Goal: Information Seeking & Learning: Understand process/instructions

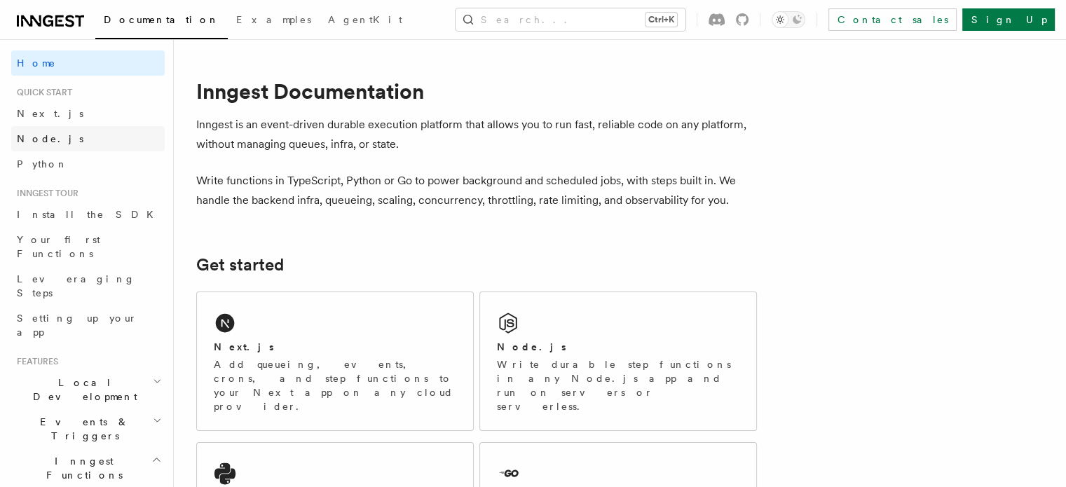
click at [48, 137] on span "Node.js" at bounding box center [50, 138] width 67 height 11
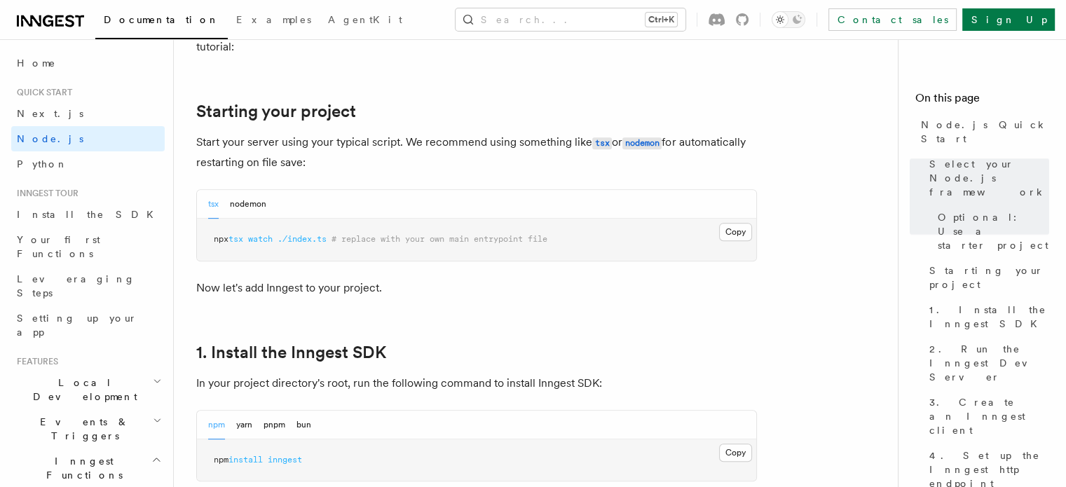
scroll to position [701, 0]
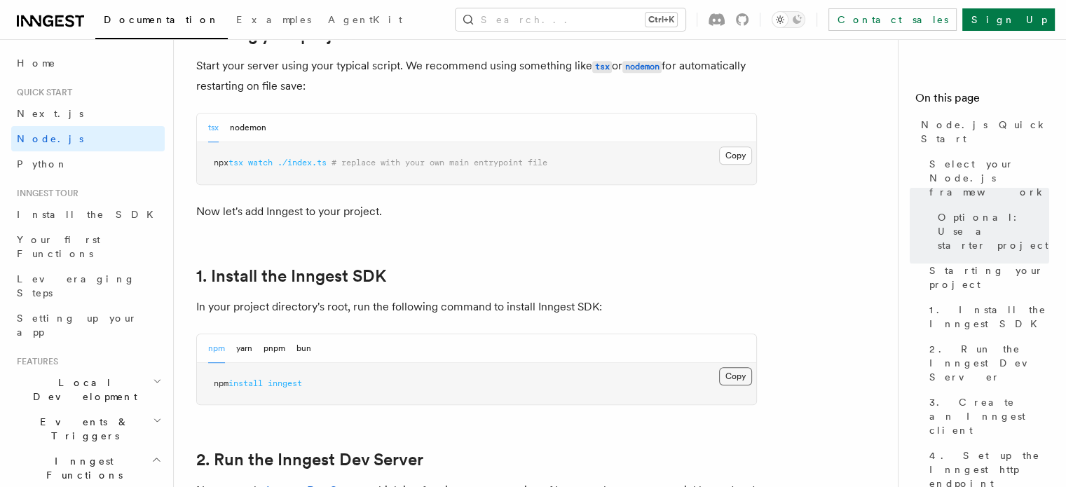
click at [527, 375] on button "Copy Copied" at bounding box center [735, 376] width 33 height 18
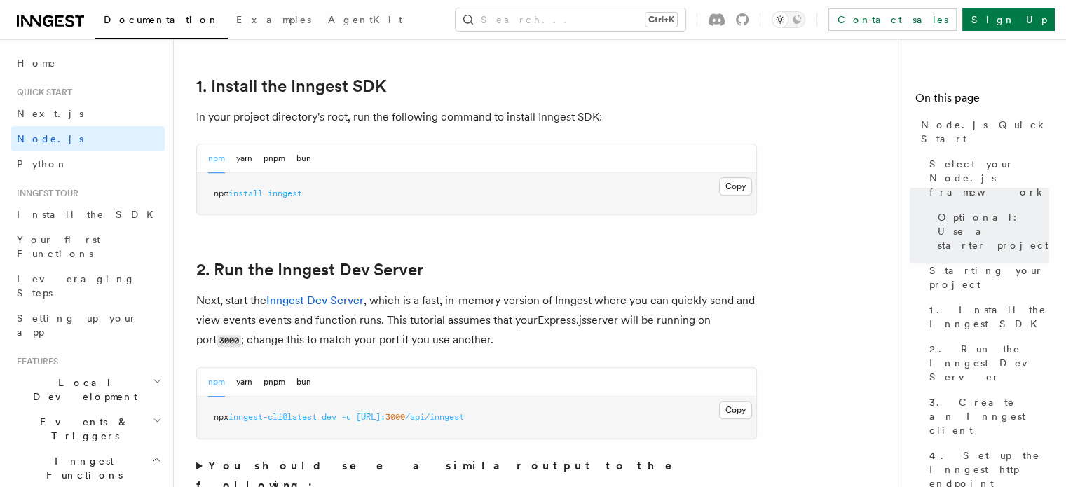
scroll to position [912, 0]
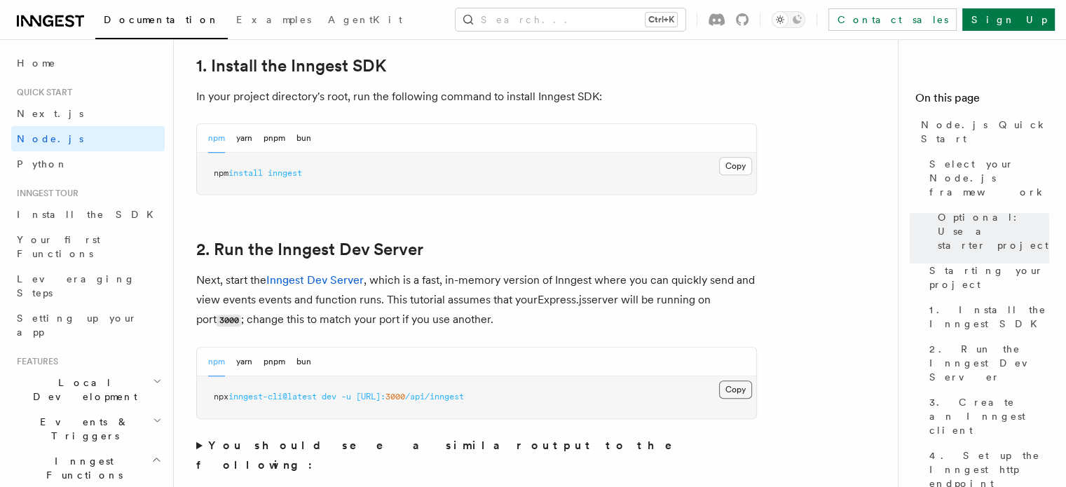
click at [527, 393] on button "Copy Copied" at bounding box center [735, 390] width 33 height 18
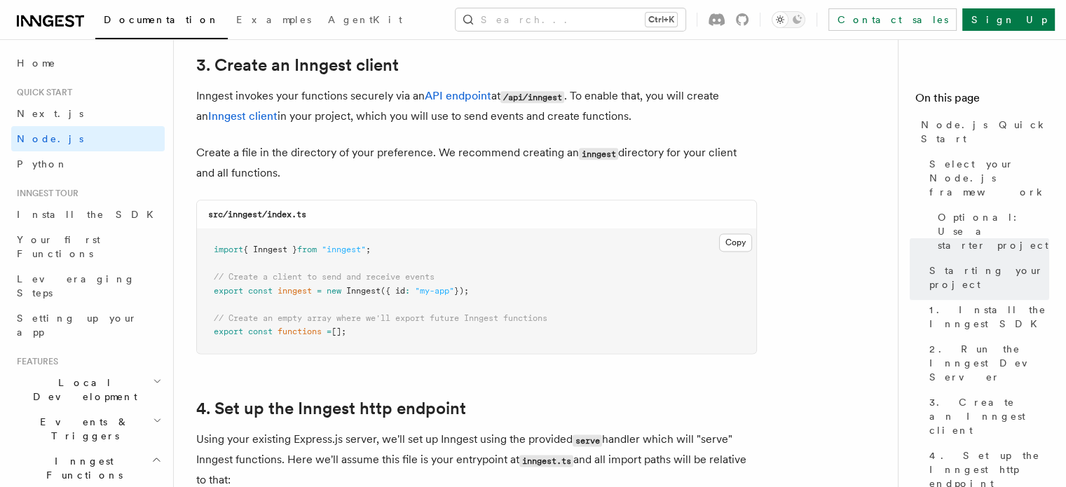
scroll to position [1823, 0]
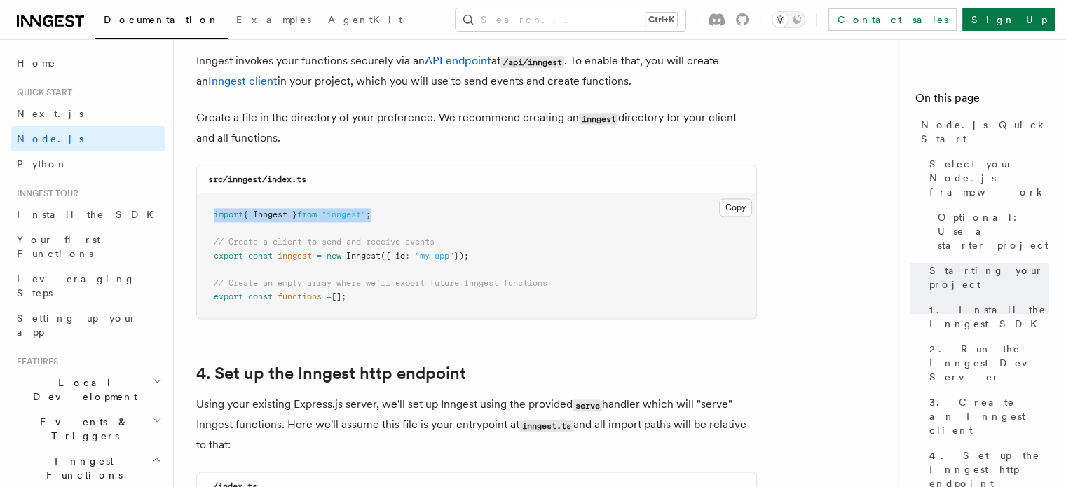
drag, startPoint x: 210, startPoint y: 217, endPoint x: 386, endPoint y: 210, distance: 176.1
click at [386, 210] on pre "import { Inngest } from "inngest" ; // Create a client to send and receive even…" at bounding box center [477, 256] width 560 height 124
copy span "import { Inngest } from "inngest" ;"
drag, startPoint x: 492, startPoint y: 261, endPoint x: 211, endPoint y: 257, distance: 280.5
click at [211, 257] on pre "import { Inngest } from "inngest" ; // Create a client to send and receive even…" at bounding box center [477, 256] width 560 height 124
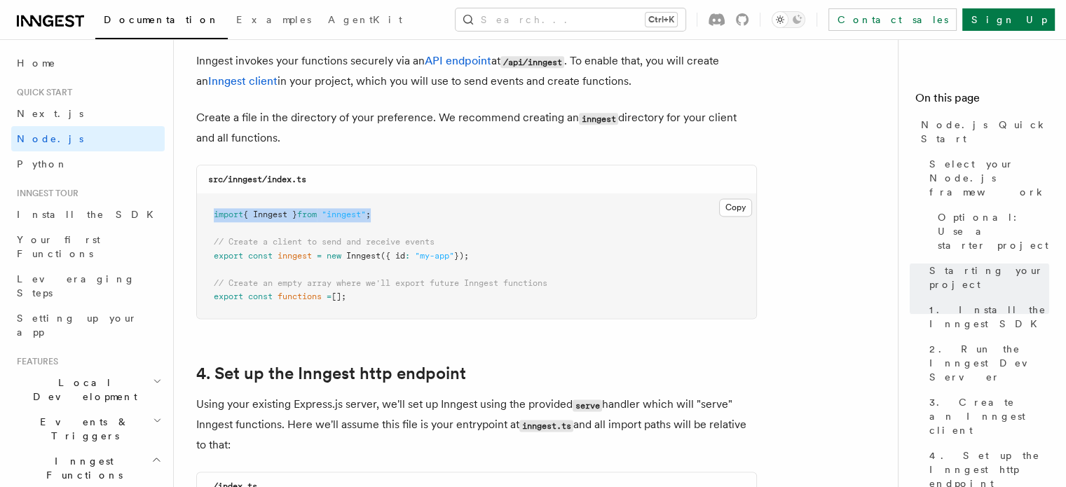
copy span "export const inngest = new Inngest ({ id : "my-app" });"
drag, startPoint x: 379, startPoint y: 309, endPoint x: 212, endPoint y: 304, distance: 167.0
click at [212, 304] on pre "import { Inngest } from "inngest" ; // Create a client to send and receive even…" at bounding box center [477, 256] width 560 height 124
copy span "export const functions = [];"
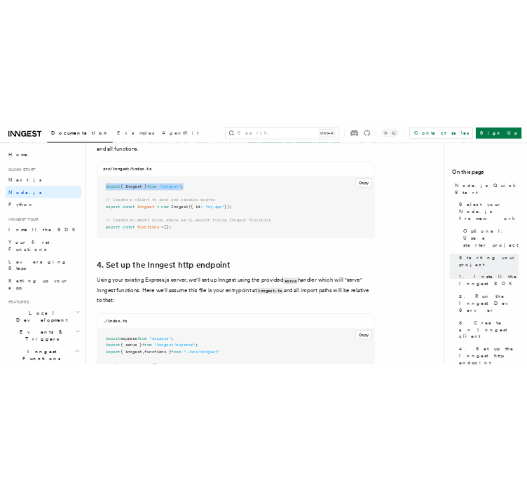
scroll to position [2104, 0]
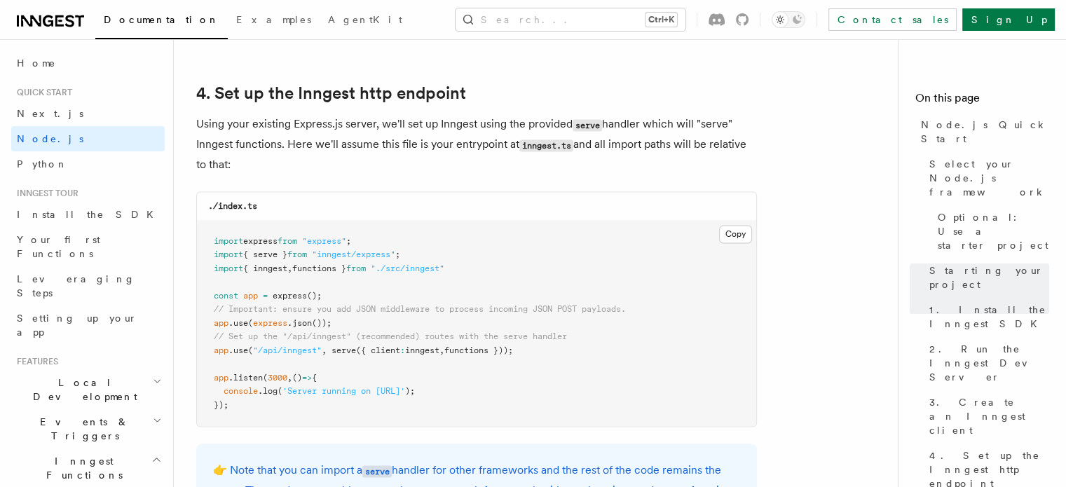
drag, startPoint x: 334, startPoint y: 353, endPoint x: 532, endPoint y: 357, distance: 197.8
click at [527, 357] on pre "import express from "express" ; import { serve } from "inngest/express" ; impor…" at bounding box center [477, 324] width 560 height 206
copy span "serve ({ client : inngest , functions }));"
drag, startPoint x: 215, startPoint y: 258, endPoint x: 476, endPoint y: 273, distance: 262.0
click at [476, 273] on pre "import express from "express" ; import { serve } from "inngest/express" ; impor…" at bounding box center [477, 324] width 560 height 206
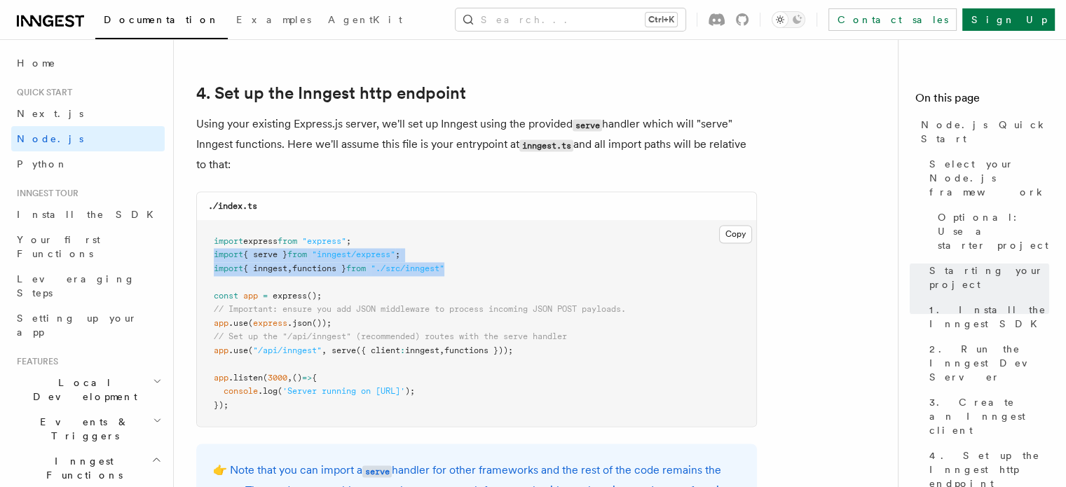
copy code "import { serve } from "inngest/express" ; import { inngest , functions } from "…"
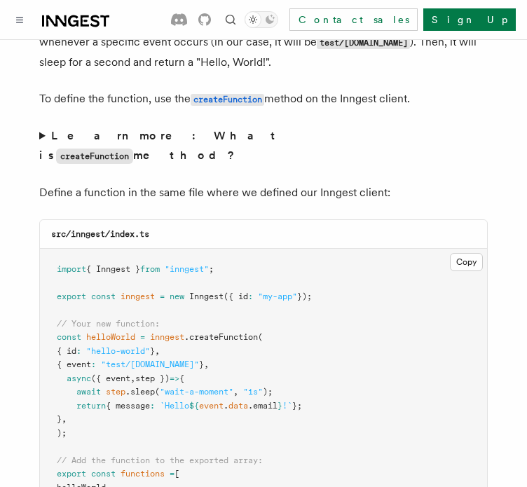
scroll to position [2805, 0]
